Goal: Find specific page/section: Locate a particular part of the current website

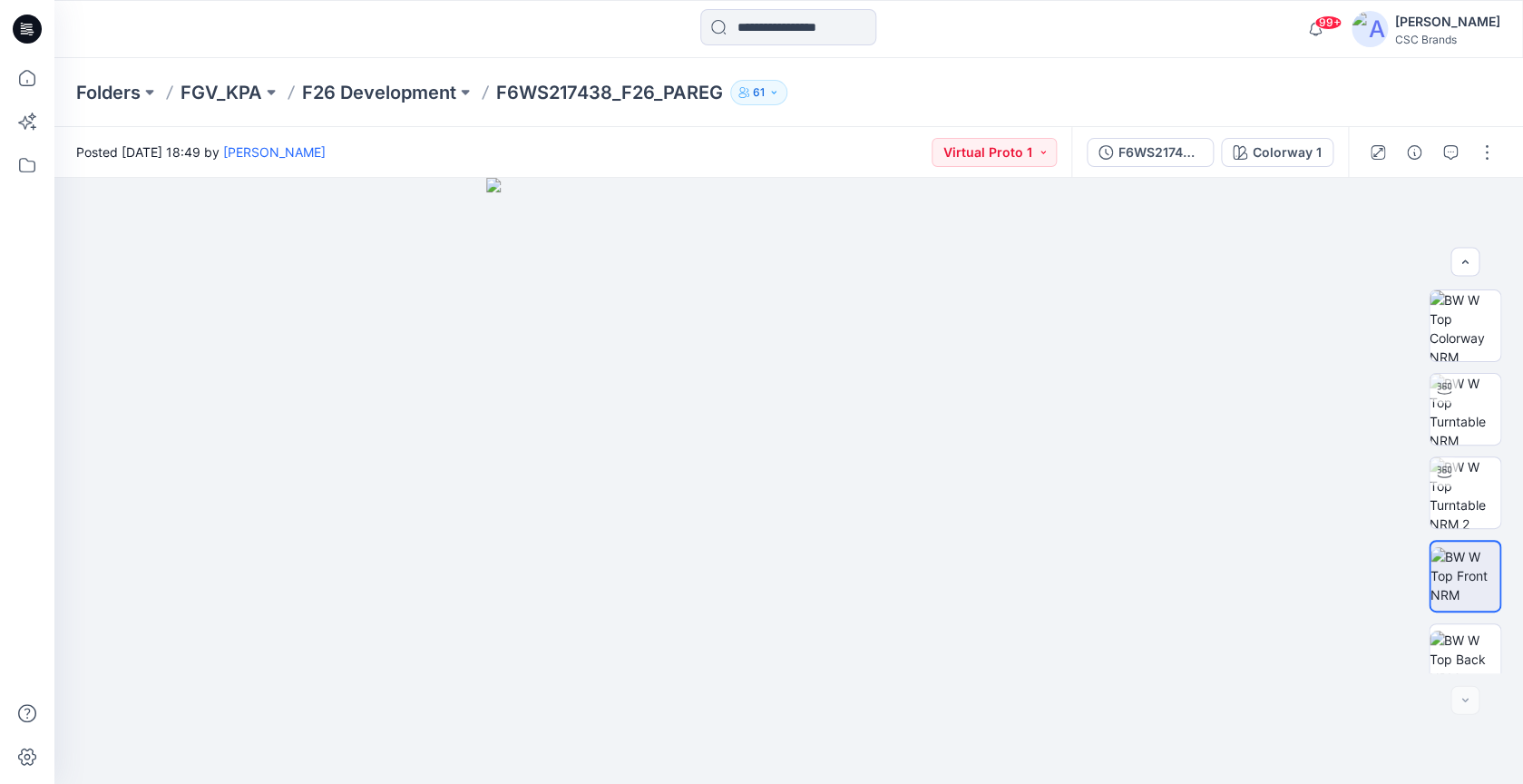
scroll to position [357, 0]
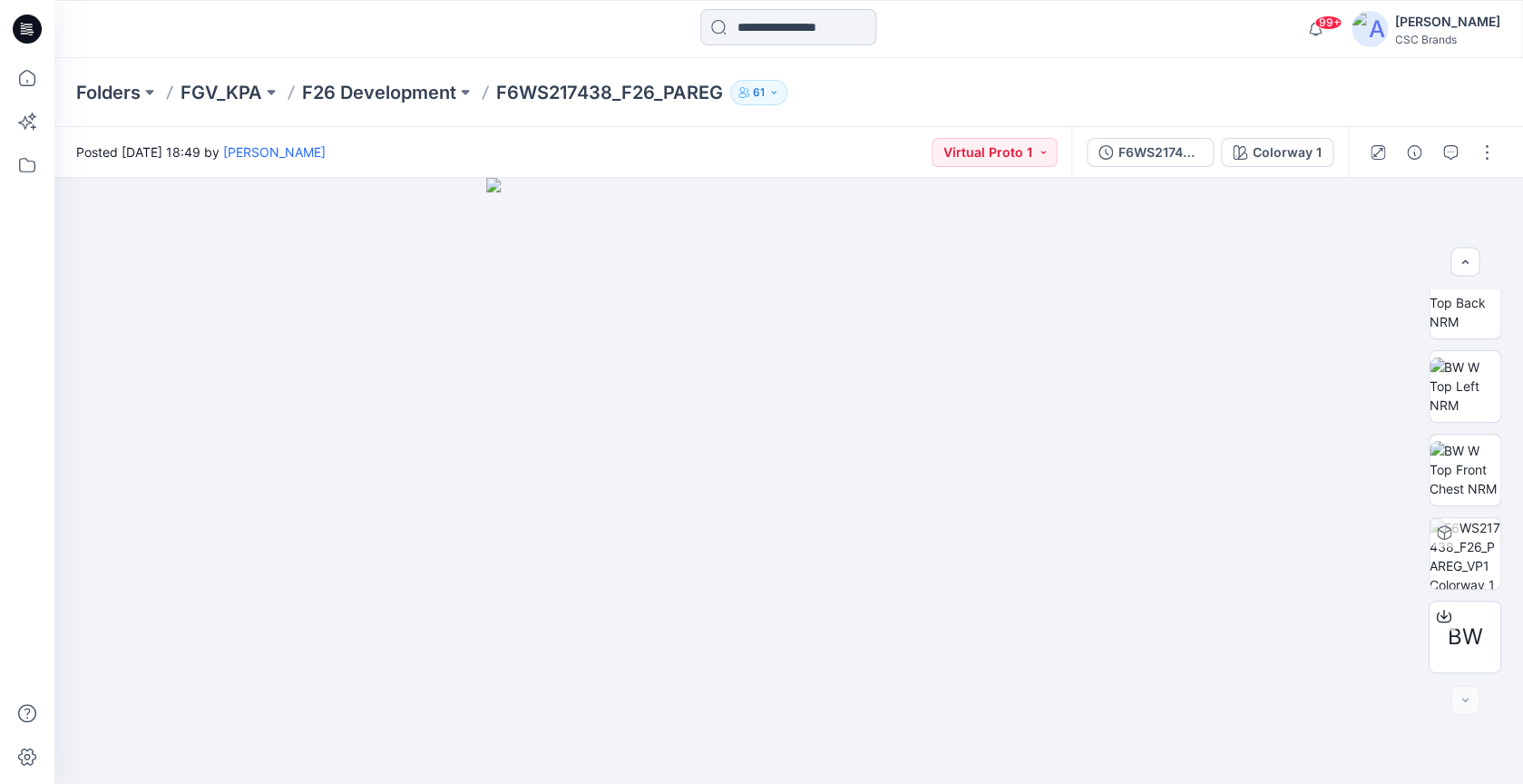
click at [787, 27] on input at bounding box center [788, 26] width 176 height 36
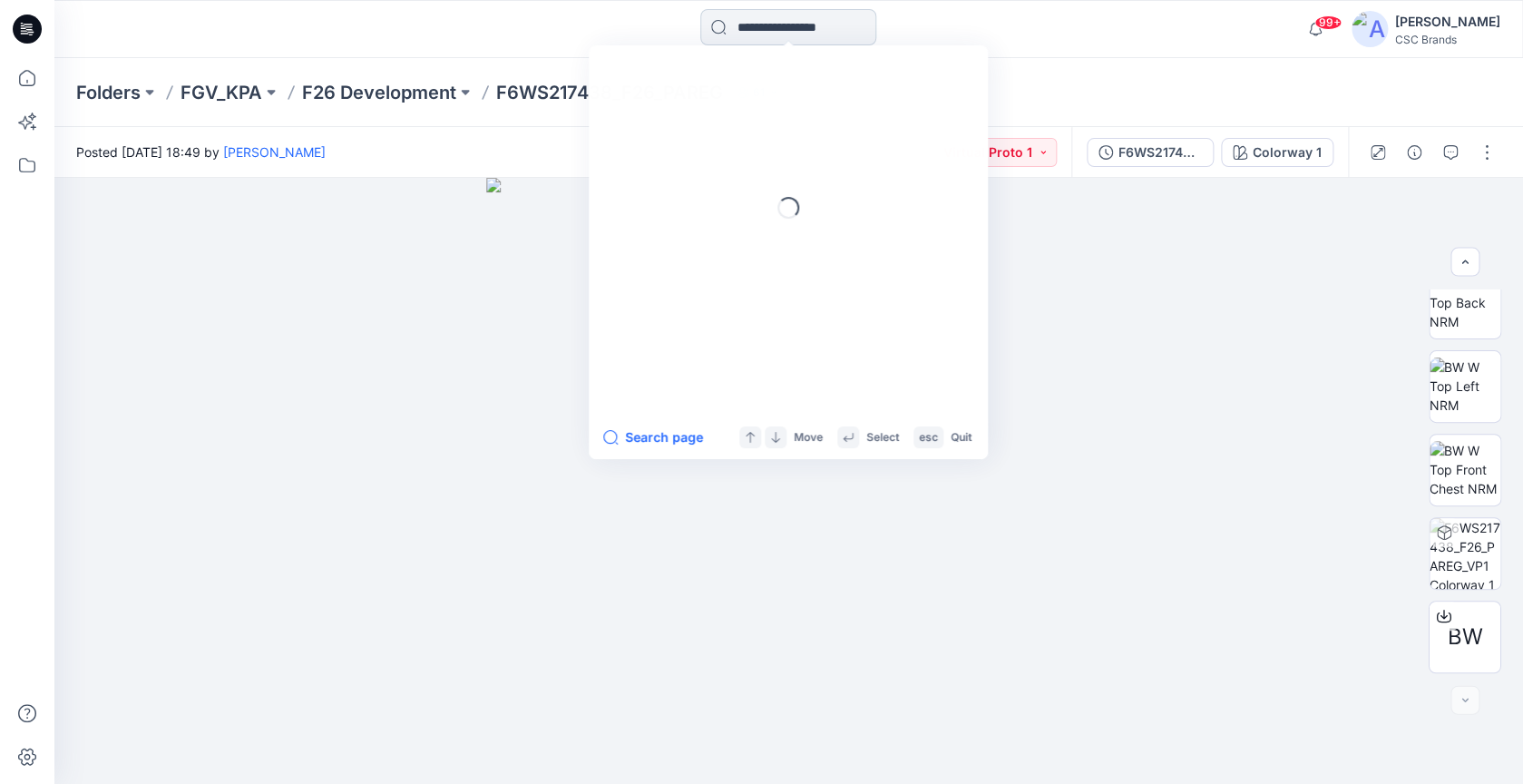
paste input "**********"
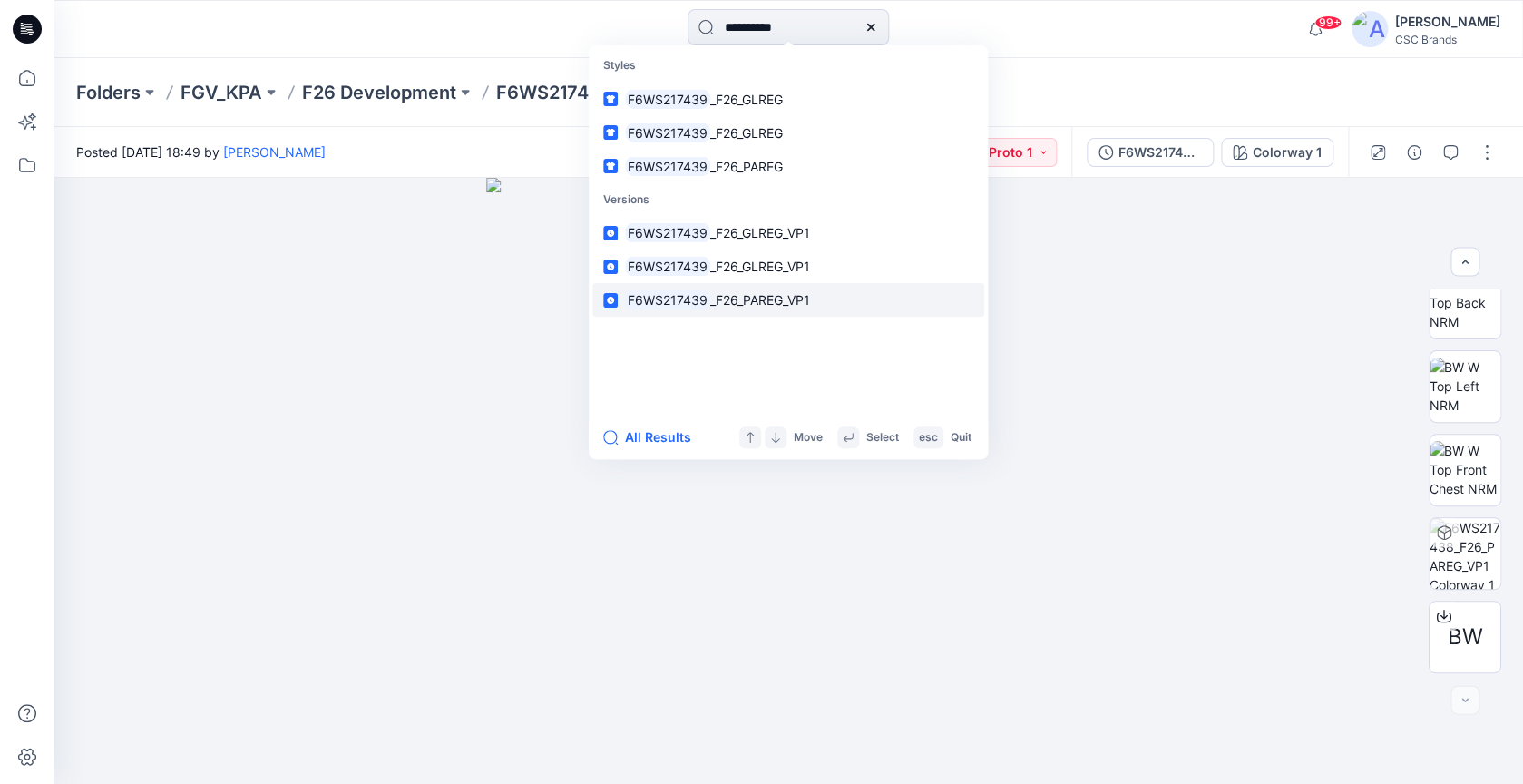
type input "**********"
click at [809, 305] on span "_F26_PAREG_VP1" at bounding box center [761, 300] width 100 height 16
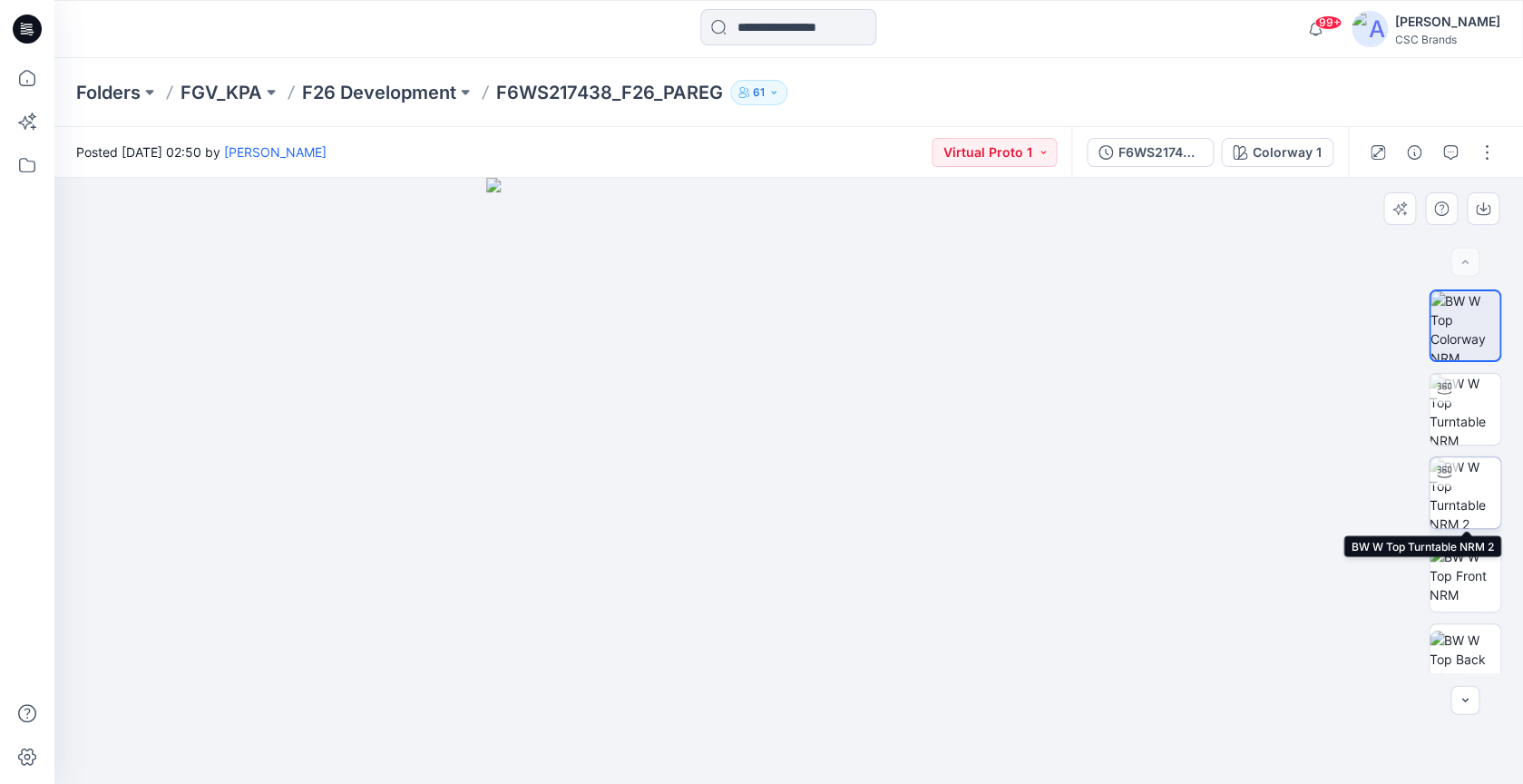
click at [1477, 496] on img at bounding box center [1464, 492] width 71 height 71
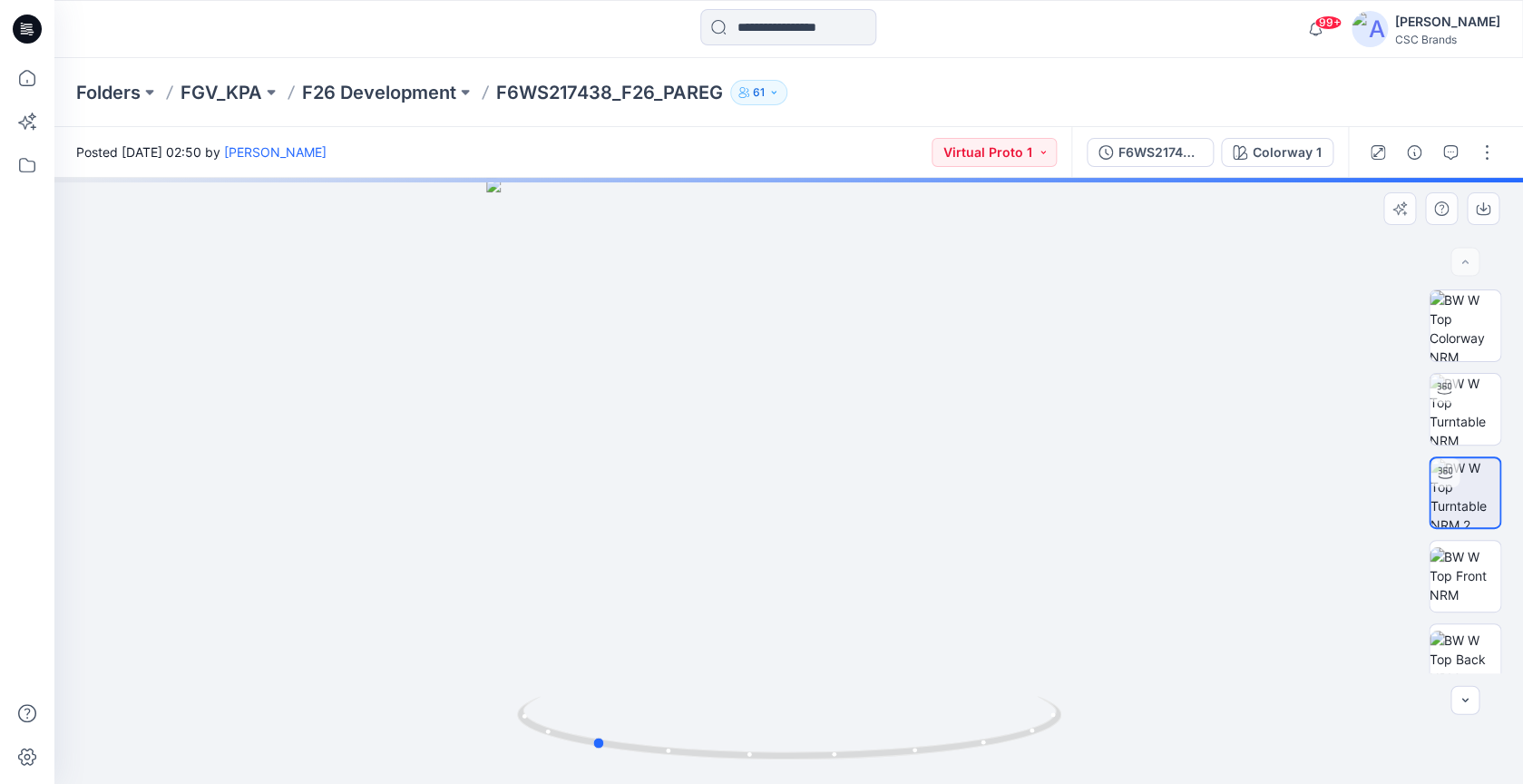
drag, startPoint x: 938, startPoint y: 497, endPoint x: 739, endPoint y: 493, distance: 199.0
click at [739, 493] on div at bounding box center [789, 480] width 1468 height 606
click at [1467, 581] on img at bounding box center [1464, 575] width 71 height 57
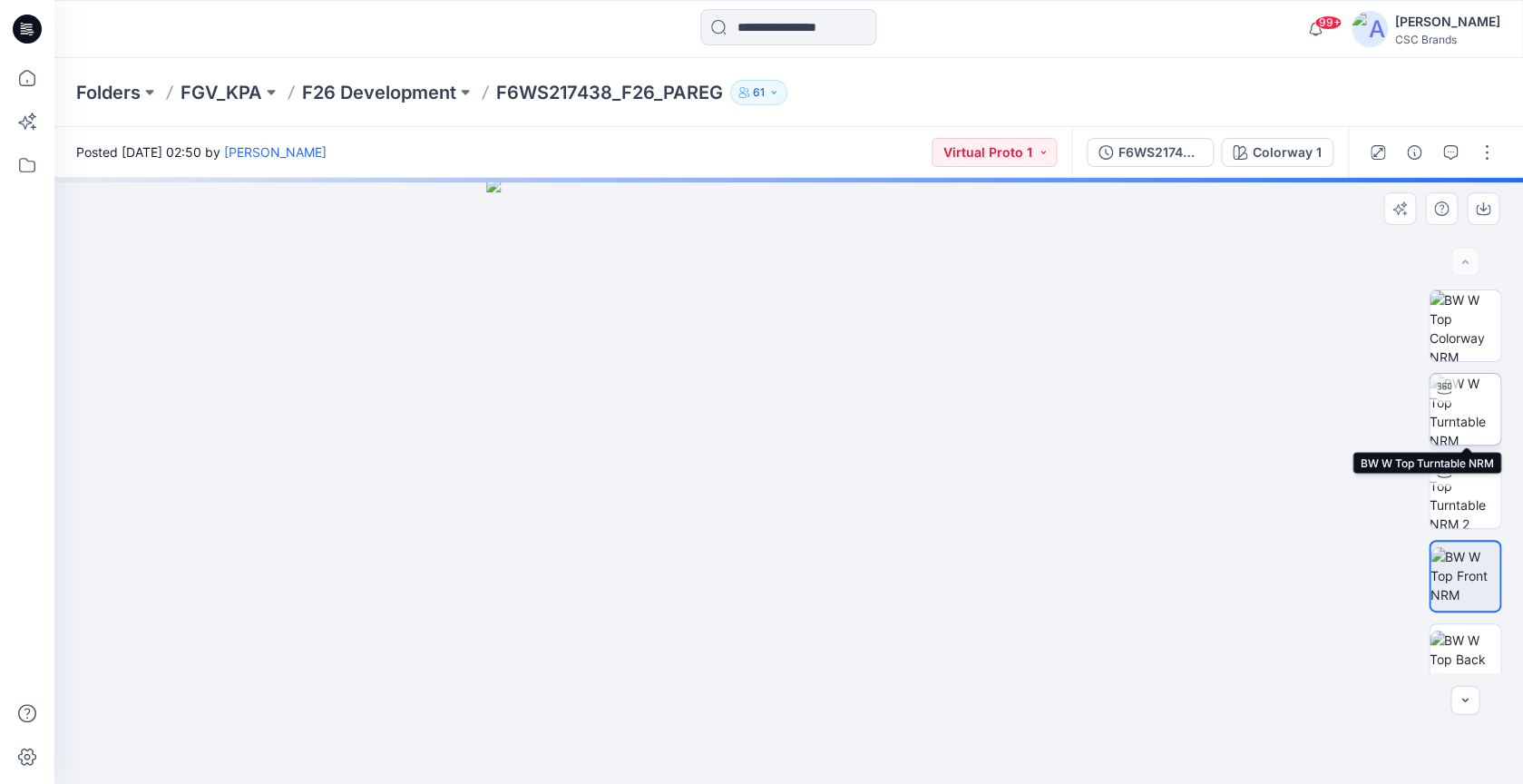
click at [1469, 412] on img at bounding box center [1464, 409] width 71 height 71
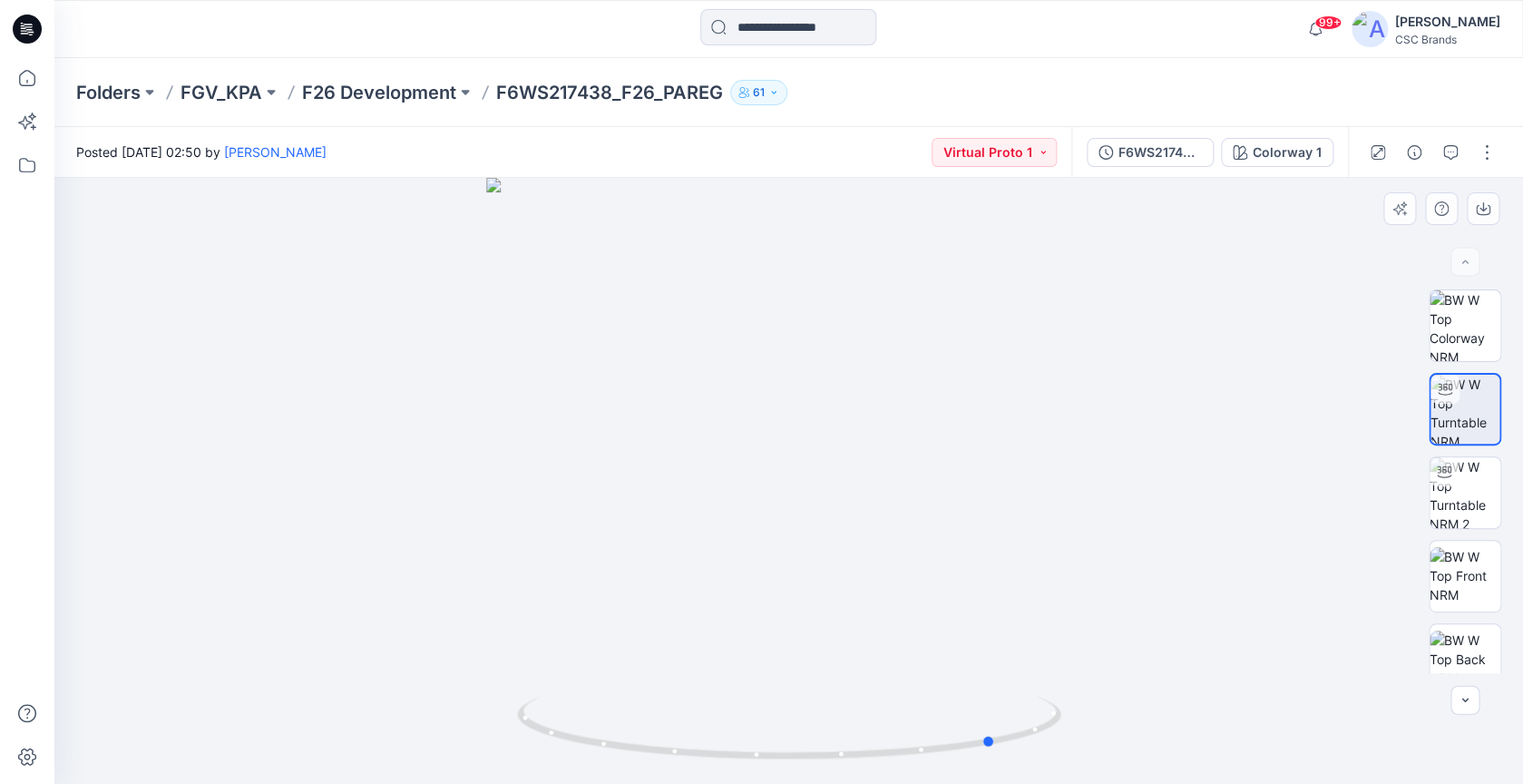
drag, startPoint x: 881, startPoint y: 484, endPoint x: 1088, endPoint y: 501, distance: 207.7
click at [1088, 501] on div at bounding box center [789, 480] width 1468 height 606
drag, startPoint x: 893, startPoint y: 521, endPoint x: 730, endPoint y: 517, distance: 163.0
click at [730, 517] on div at bounding box center [789, 480] width 1468 height 606
click at [1466, 485] on img at bounding box center [1464, 492] width 71 height 71
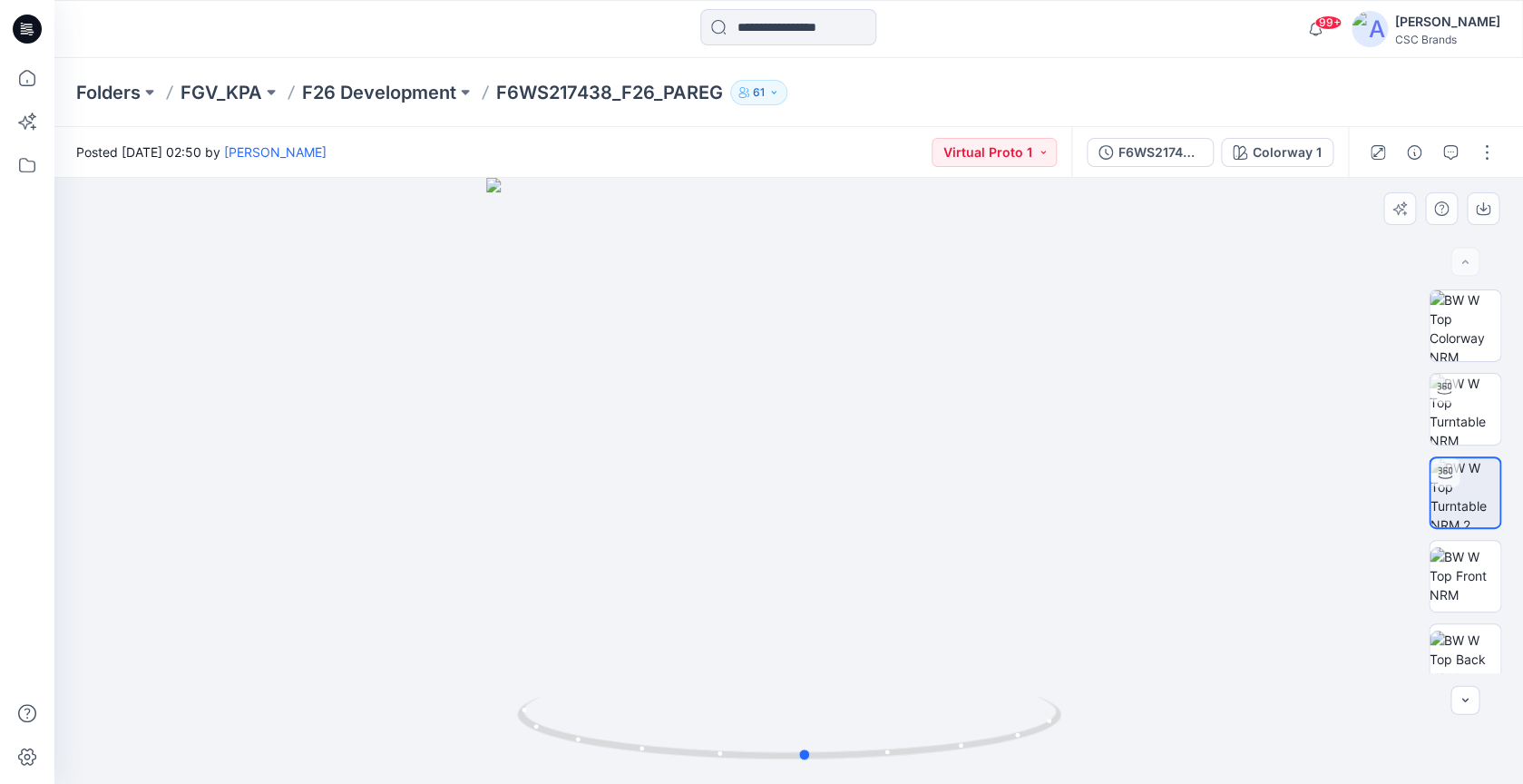
drag, startPoint x: 909, startPoint y: 540, endPoint x: 925, endPoint y: 569, distance: 33.1
click at [925, 569] on div at bounding box center [789, 480] width 1468 height 606
click at [563, 103] on p "F6WS217438_F26_PAREG" at bounding box center [609, 92] width 226 height 25
click at [589, 48] on div at bounding box center [788, 28] width 734 height 40
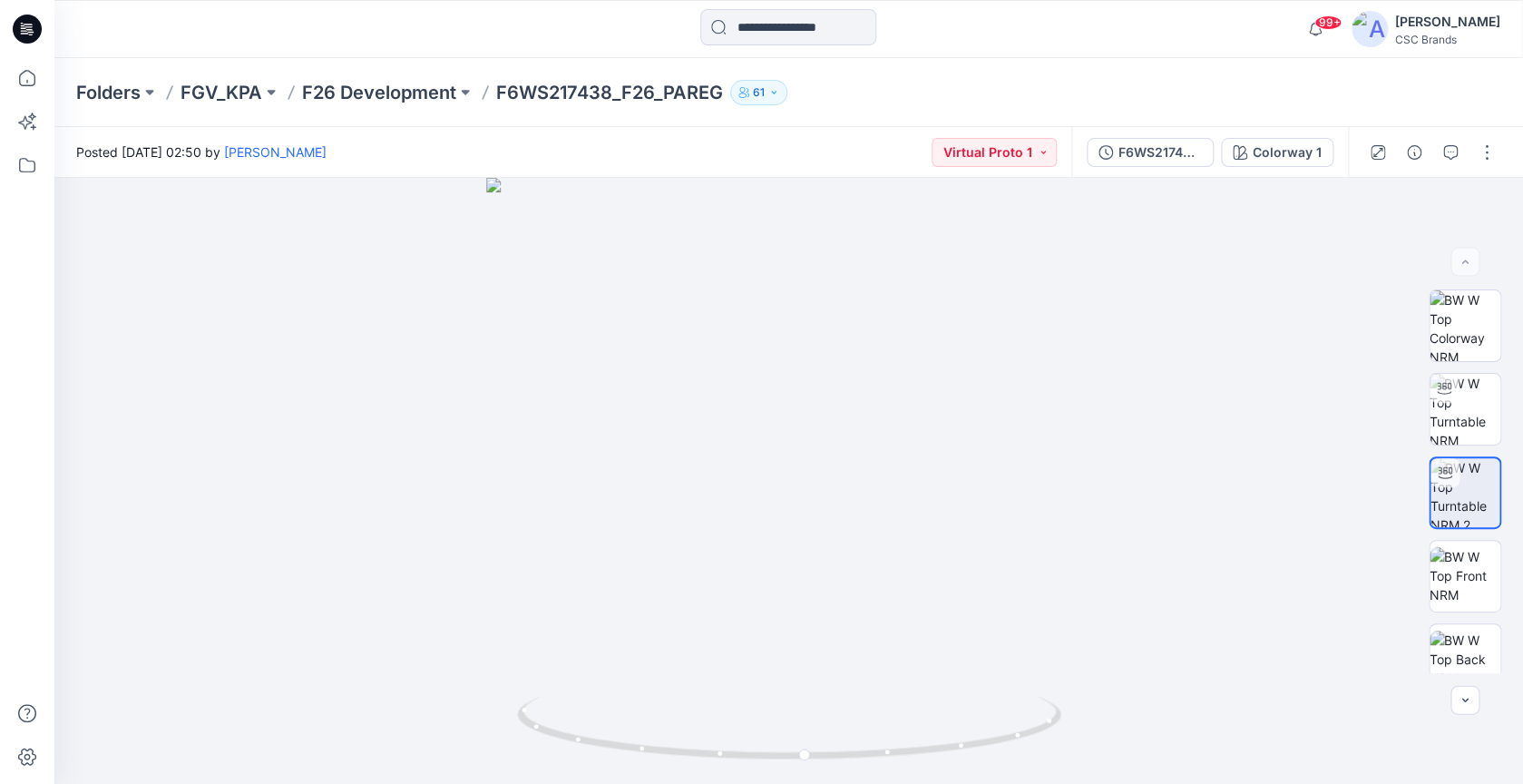
click at [584, 89] on p "F6WS217438_F26_PAREG" at bounding box center [609, 92] width 226 height 25
click at [1465, 408] on img at bounding box center [1464, 409] width 71 height 71
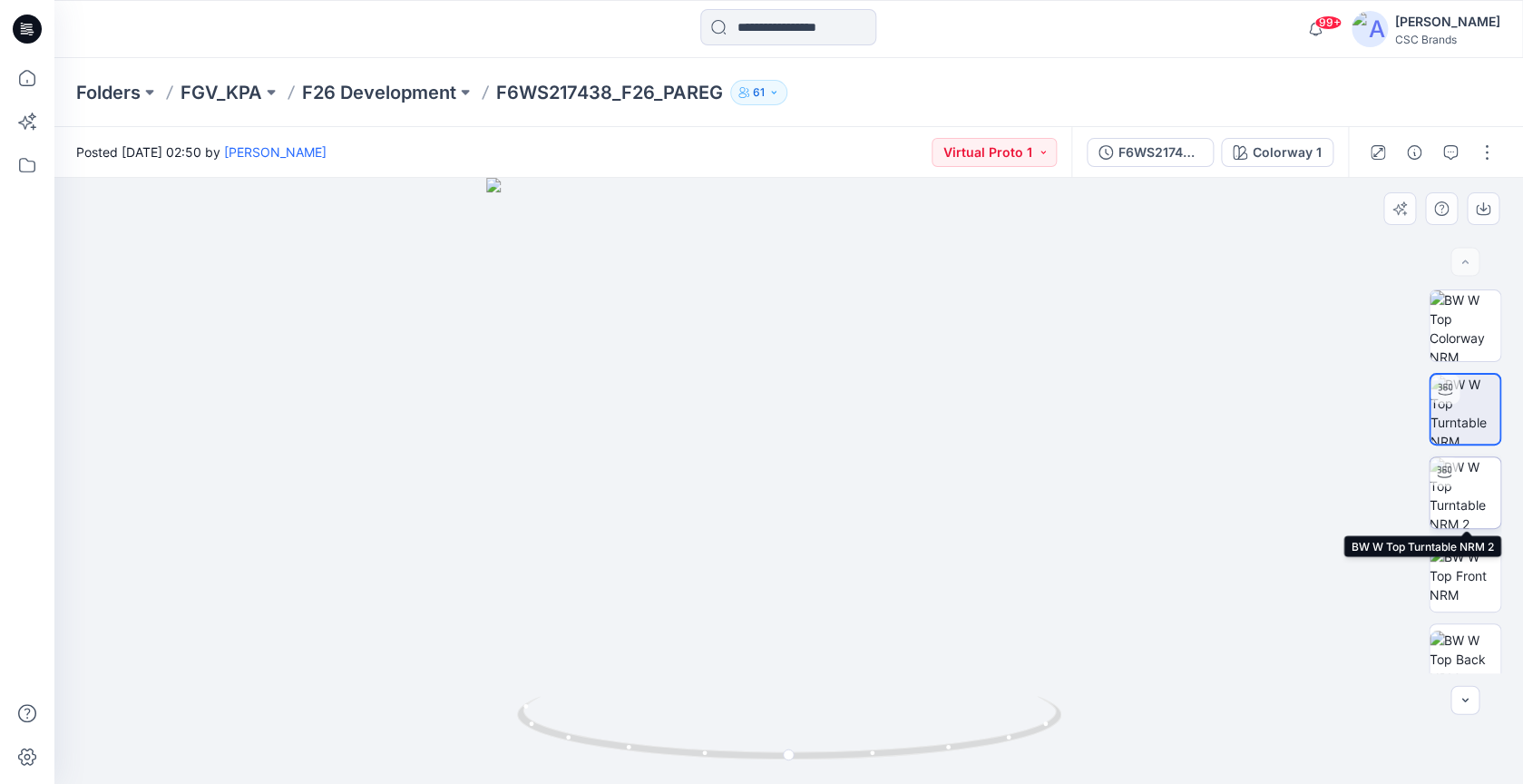
click at [1470, 481] on img at bounding box center [1464, 492] width 71 height 71
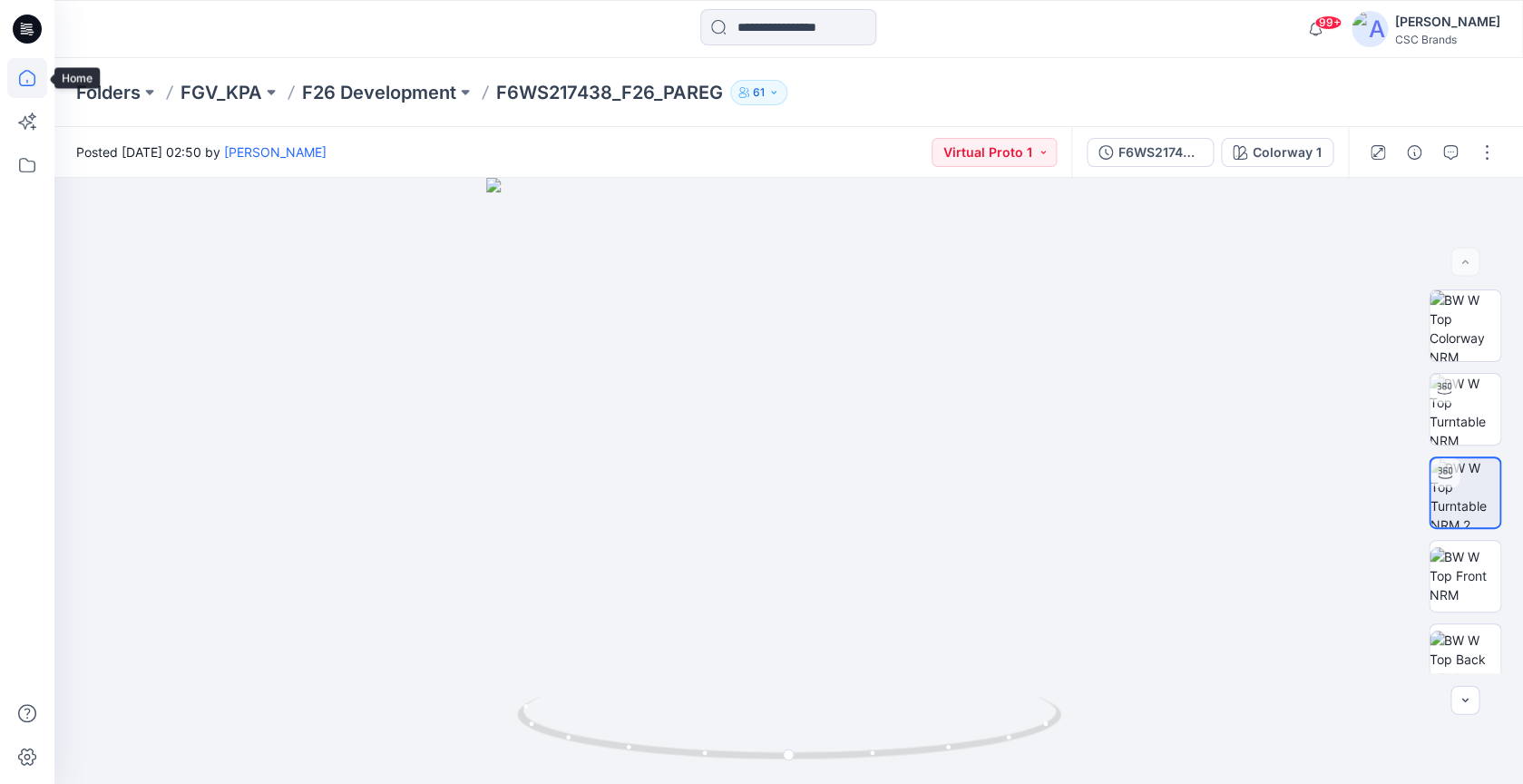
click at [42, 71] on icon at bounding box center [26, 77] width 40 height 40
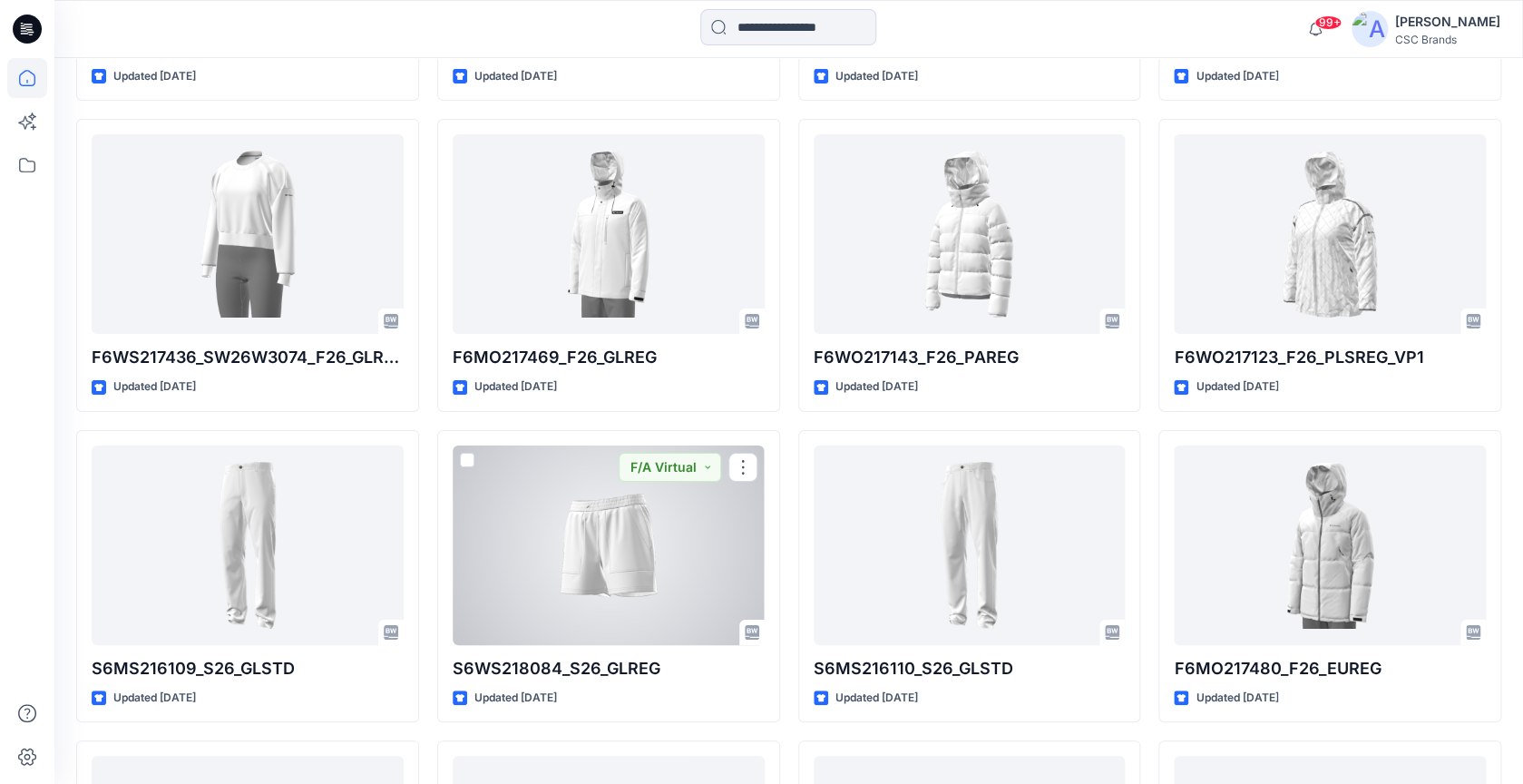
scroll to position [8867, 0]
